Goal: Information Seeking & Learning: Check status

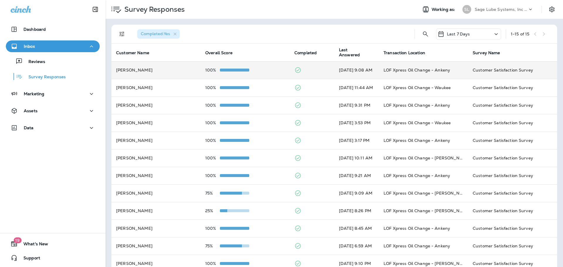
click at [221, 70] on span at bounding box center [234, 70] width 29 height 3
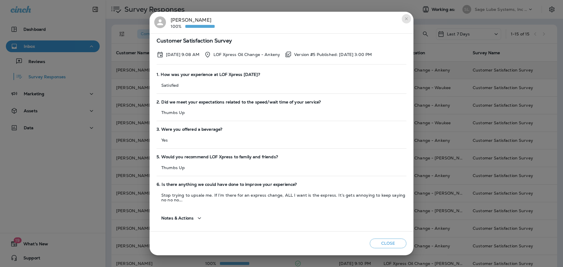
click at [405, 18] on icon "close" at bounding box center [406, 18] width 5 height 5
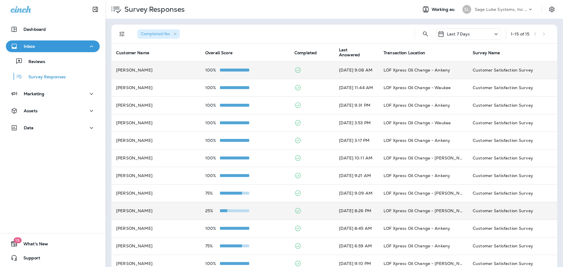
click at [262, 208] on td "25%" at bounding box center [245, 211] width 89 height 18
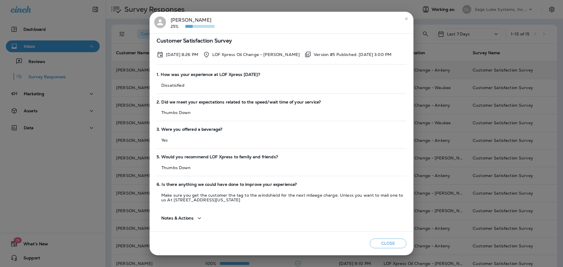
click at [408, 18] on icon "close" at bounding box center [406, 18] width 5 height 5
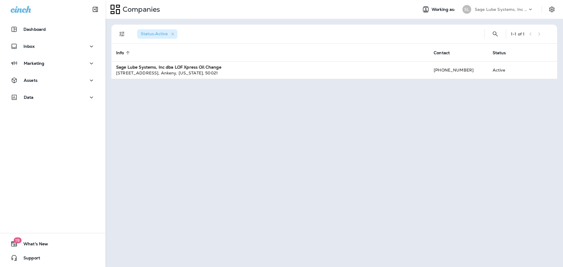
click at [62, 52] on div "Inbox" at bounding box center [53, 47] width 106 height 15
click at [66, 50] on button "Inbox" at bounding box center [53, 46] width 94 height 12
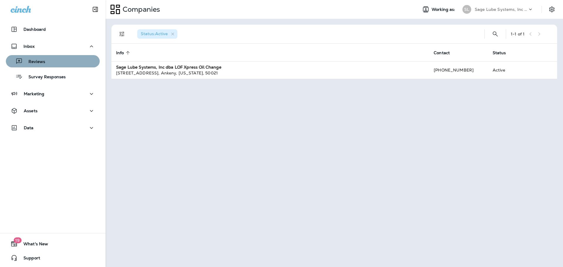
click at [67, 65] on div "Reviews" at bounding box center [52, 61] width 89 height 9
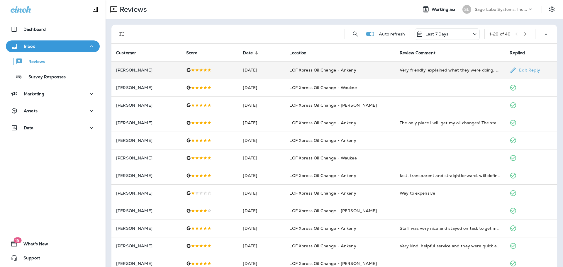
click at [249, 71] on td "[DATE]" at bounding box center [261, 70] width 47 height 18
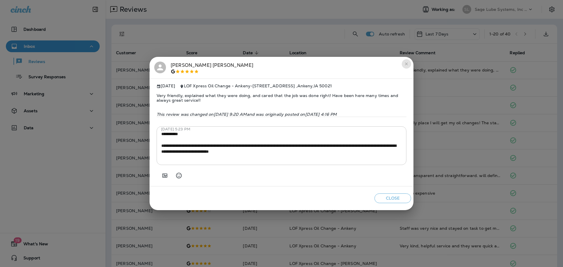
click at [405, 62] on icon "close" at bounding box center [406, 64] width 5 height 5
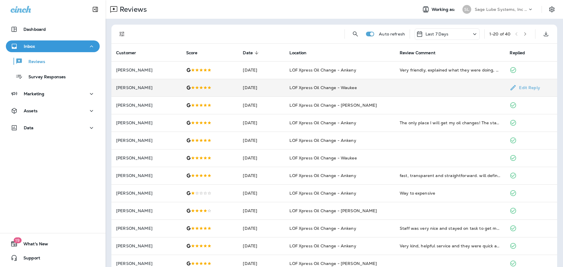
click at [229, 85] on td at bounding box center [209, 88] width 57 height 18
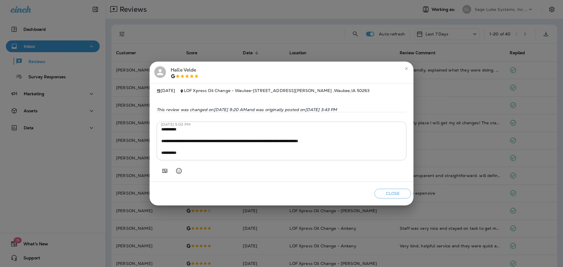
click at [403, 69] on button "close" at bounding box center [406, 68] width 9 height 9
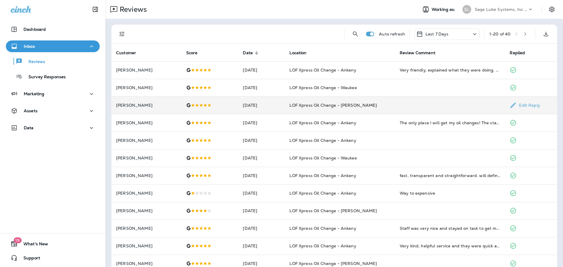
click at [158, 106] on p "[PERSON_NAME]" at bounding box center [146, 105] width 61 height 5
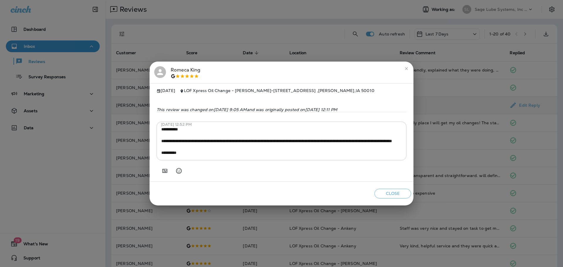
click at [405, 68] on icon "close" at bounding box center [406, 68] width 5 height 5
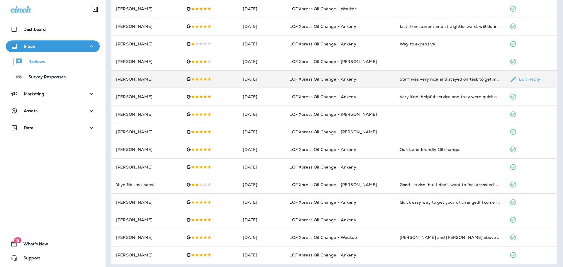
scroll to position [152, 0]
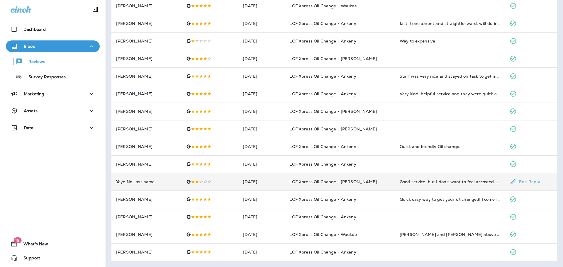
click at [233, 181] on div at bounding box center [209, 181] width 47 height 5
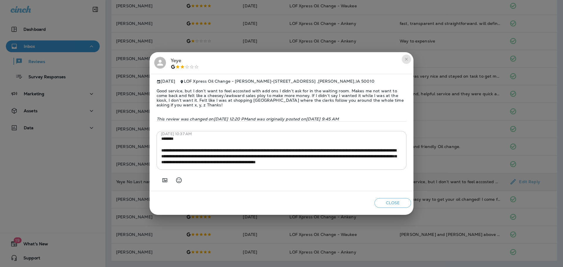
click at [405, 59] on icon "close" at bounding box center [406, 59] width 5 height 5
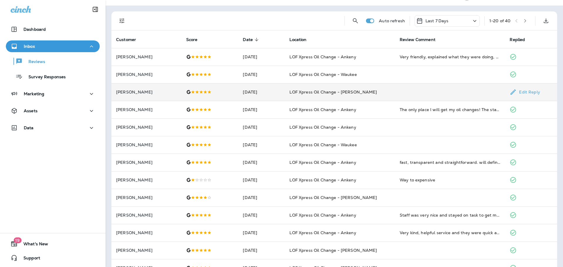
scroll to position [0, 0]
